Goal: Navigation & Orientation: Find specific page/section

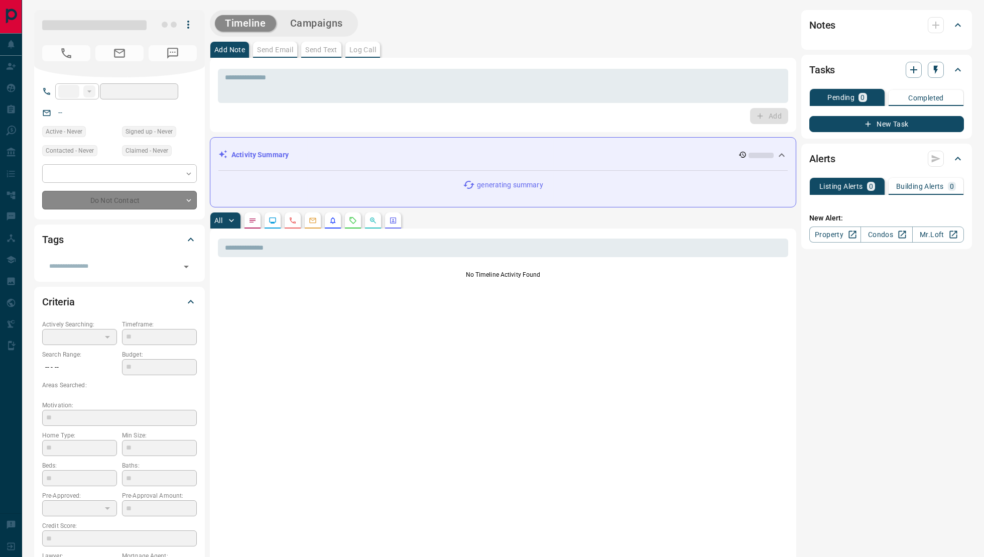
type input "**"
type input "**********"
type input "*"
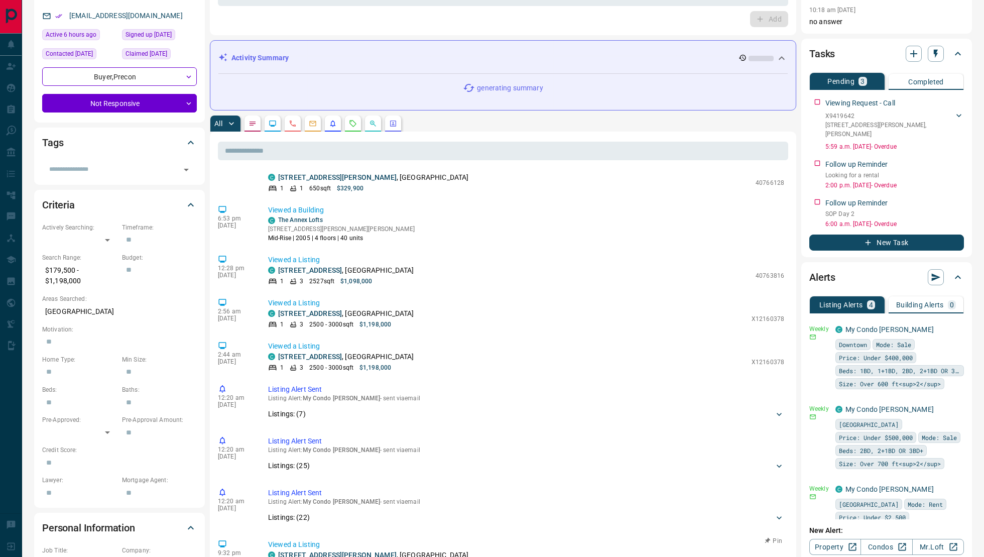
scroll to position [1595, 0]
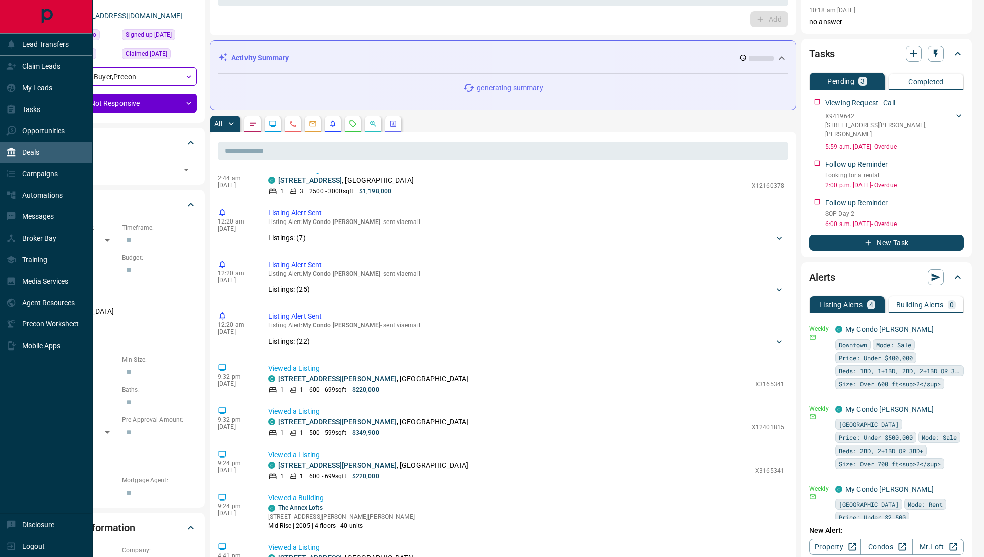
click at [9, 145] on div "Deals" at bounding box center [22, 152] width 33 height 17
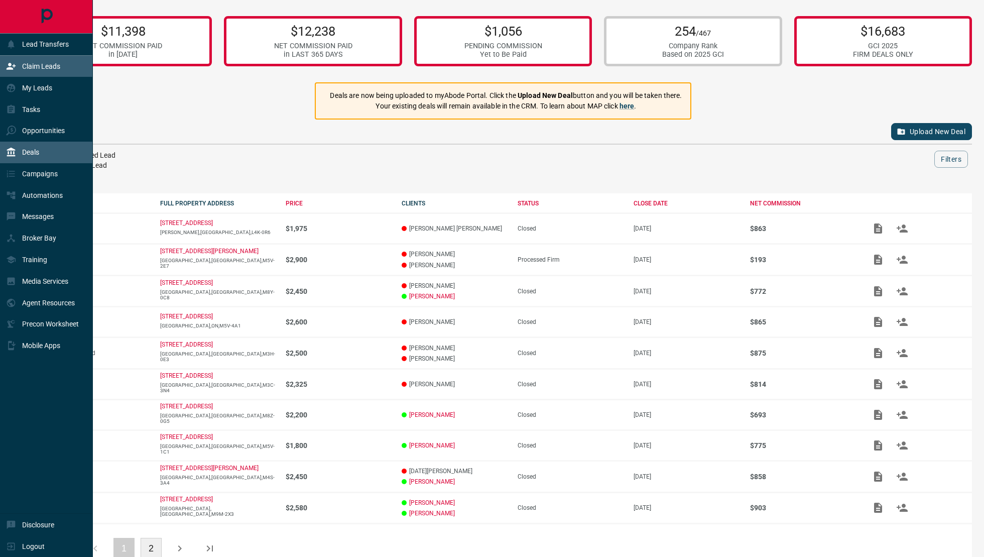
click at [20, 74] on div "Claim Leads" at bounding box center [46, 67] width 93 height 22
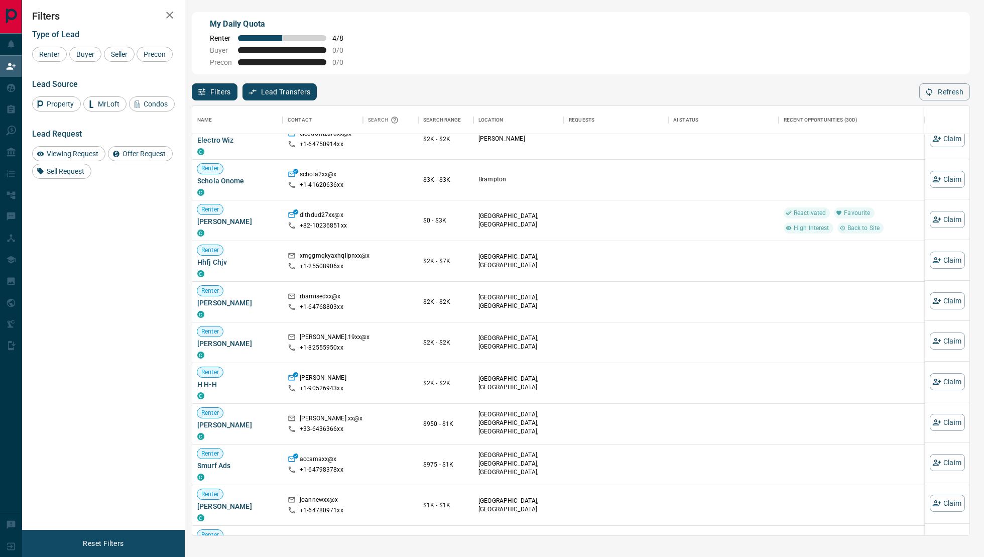
scroll to position [637, 0]
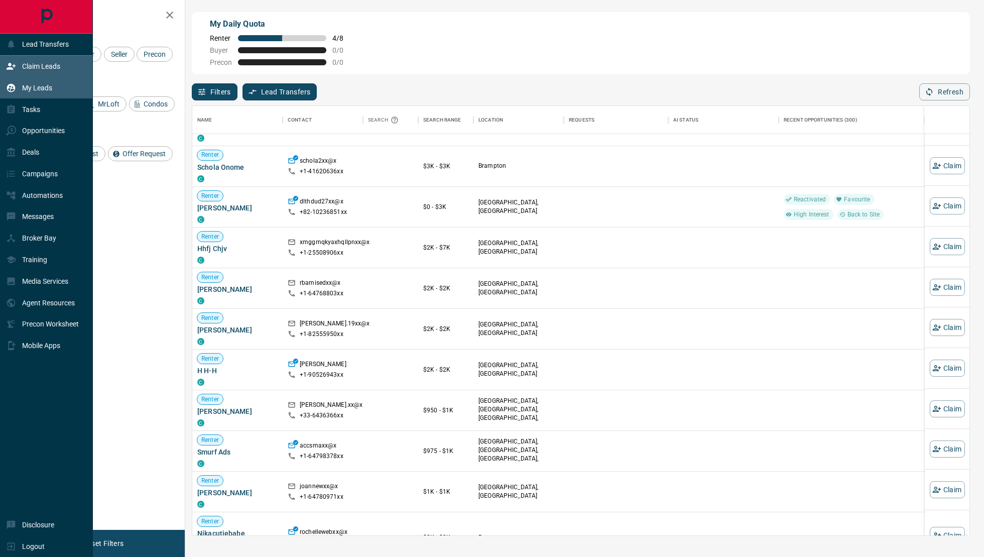
click at [36, 95] on div "My Leads" at bounding box center [46, 88] width 93 height 22
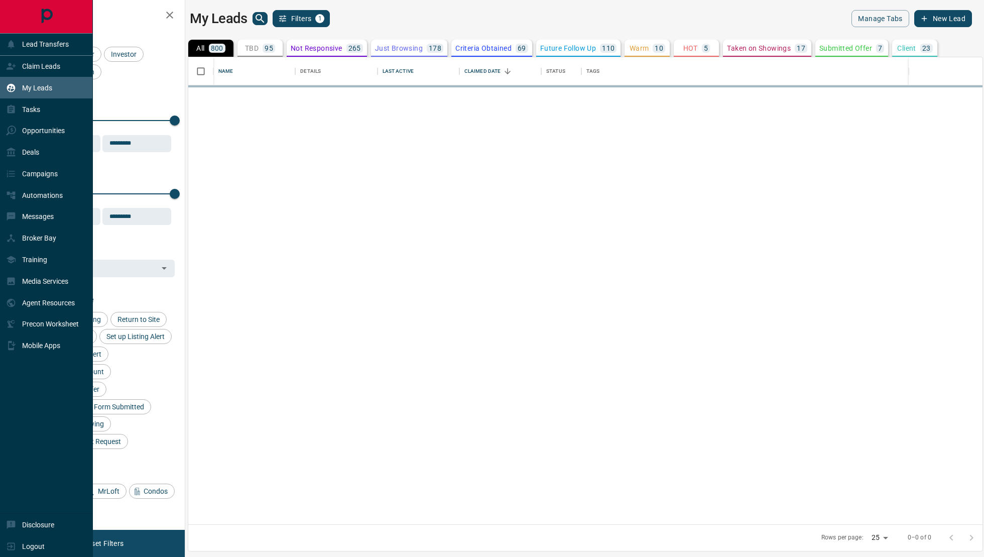
scroll to position [468, 795]
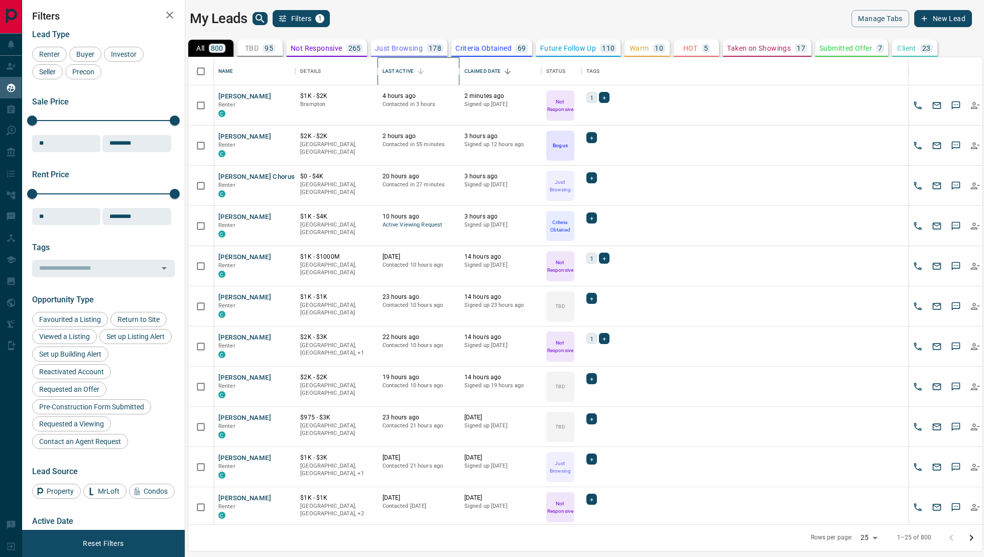
click at [406, 76] on div "Last Active" at bounding box center [398, 71] width 31 height 28
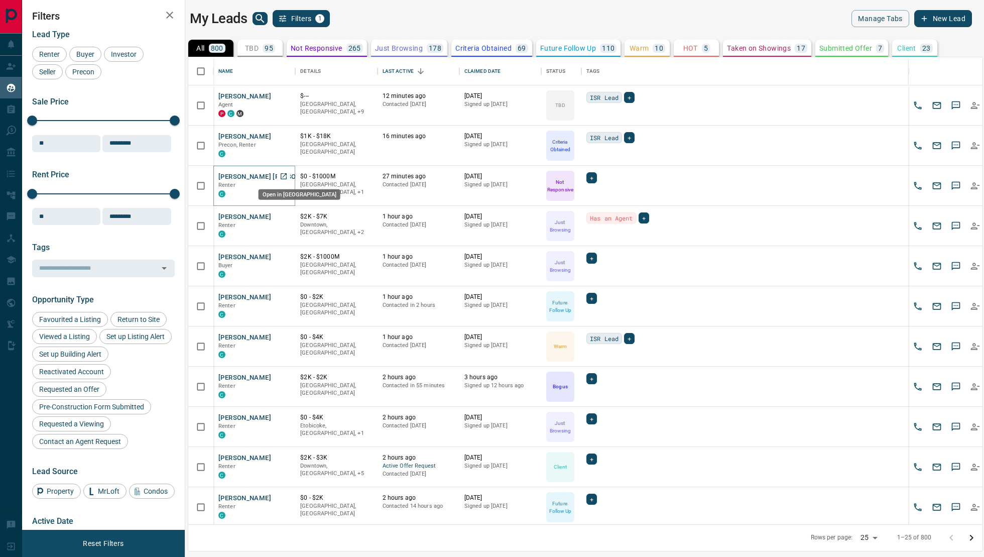
click at [285, 175] on icon "Open in New Tab" at bounding box center [284, 176] width 8 height 8
click at [286, 257] on icon "Open in New Tab" at bounding box center [284, 257] width 6 height 6
click at [287, 291] on link "Open in New Tab" at bounding box center [283, 296] width 13 height 13
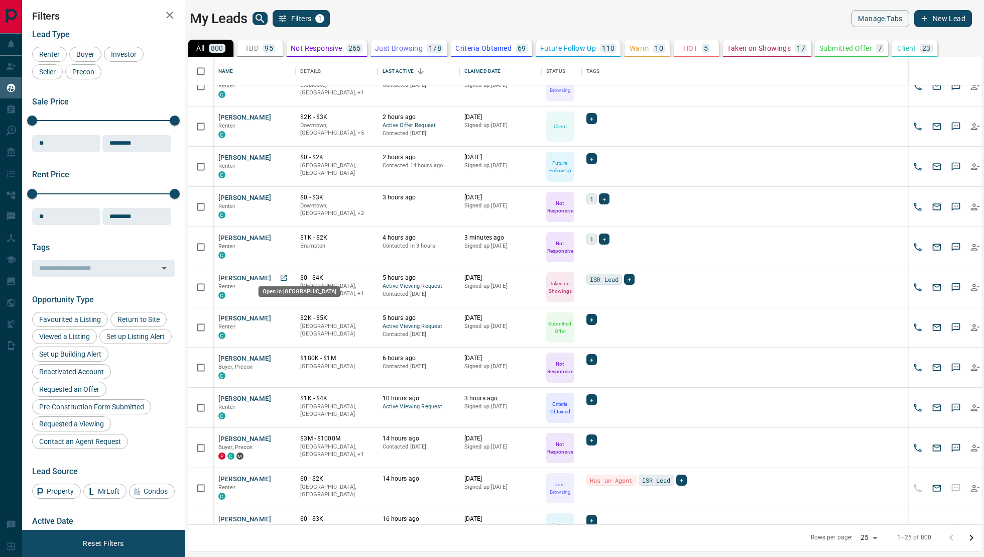
scroll to position [346, 0]
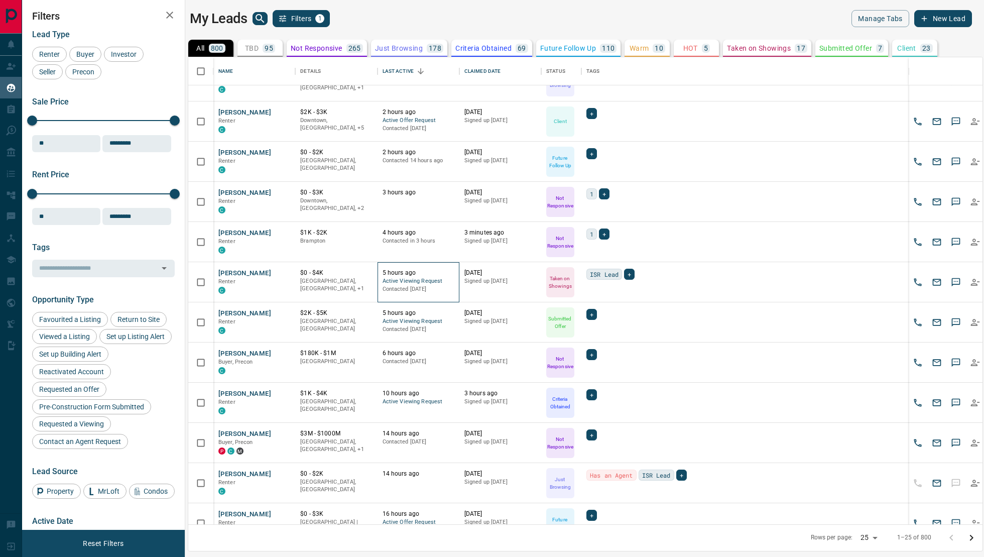
click at [418, 280] on span "Active Viewing Request" at bounding box center [419, 281] width 72 height 9
click at [280, 274] on icon "Open in New Tab" at bounding box center [284, 273] width 8 height 8
